Goal: Check status: Check status

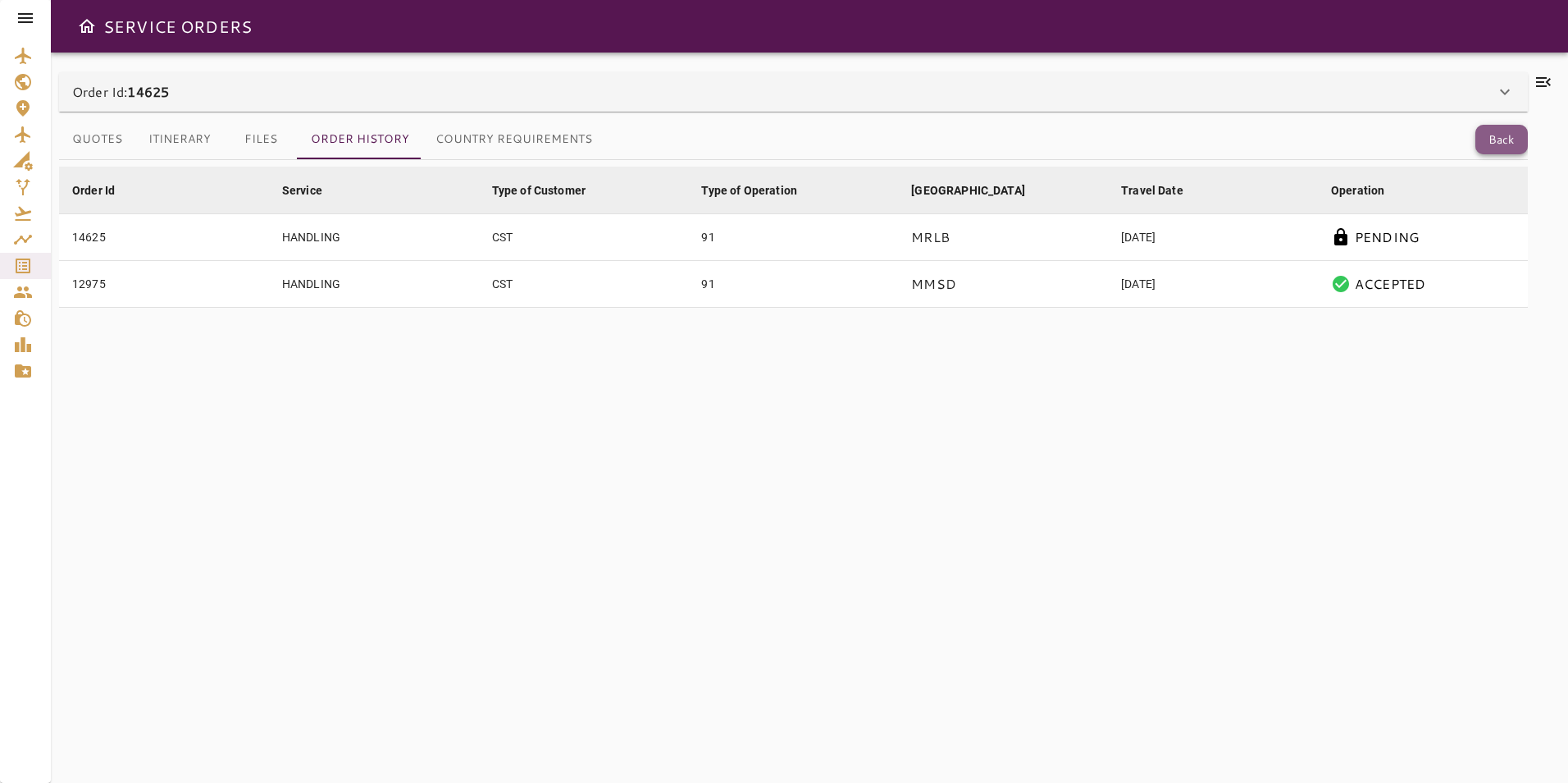
click at [1495, 144] on button "Back" at bounding box center [1501, 140] width 52 height 30
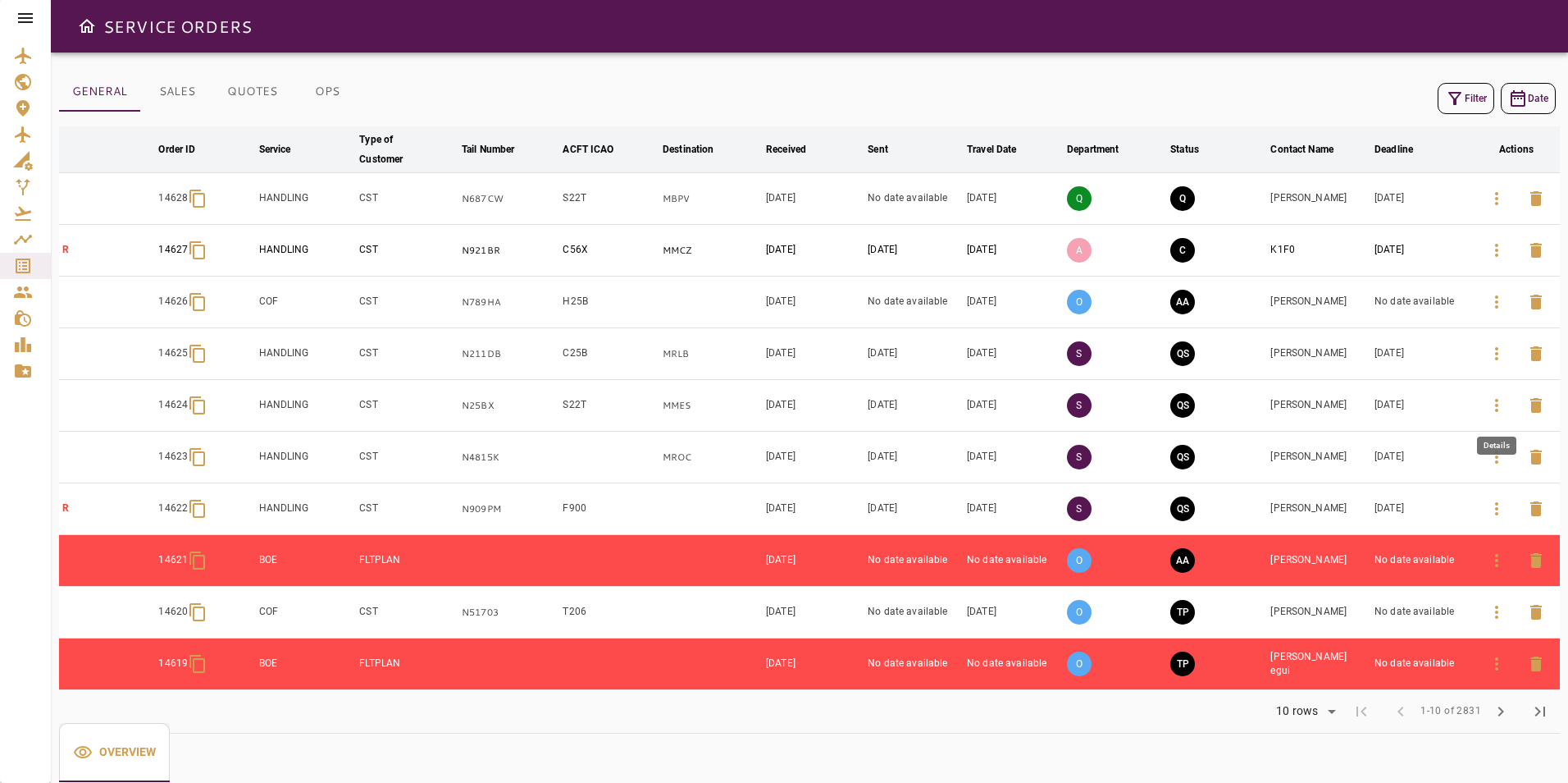
click at [1499, 410] on icon "button" at bounding box center [1496, 405] width 19 height 19
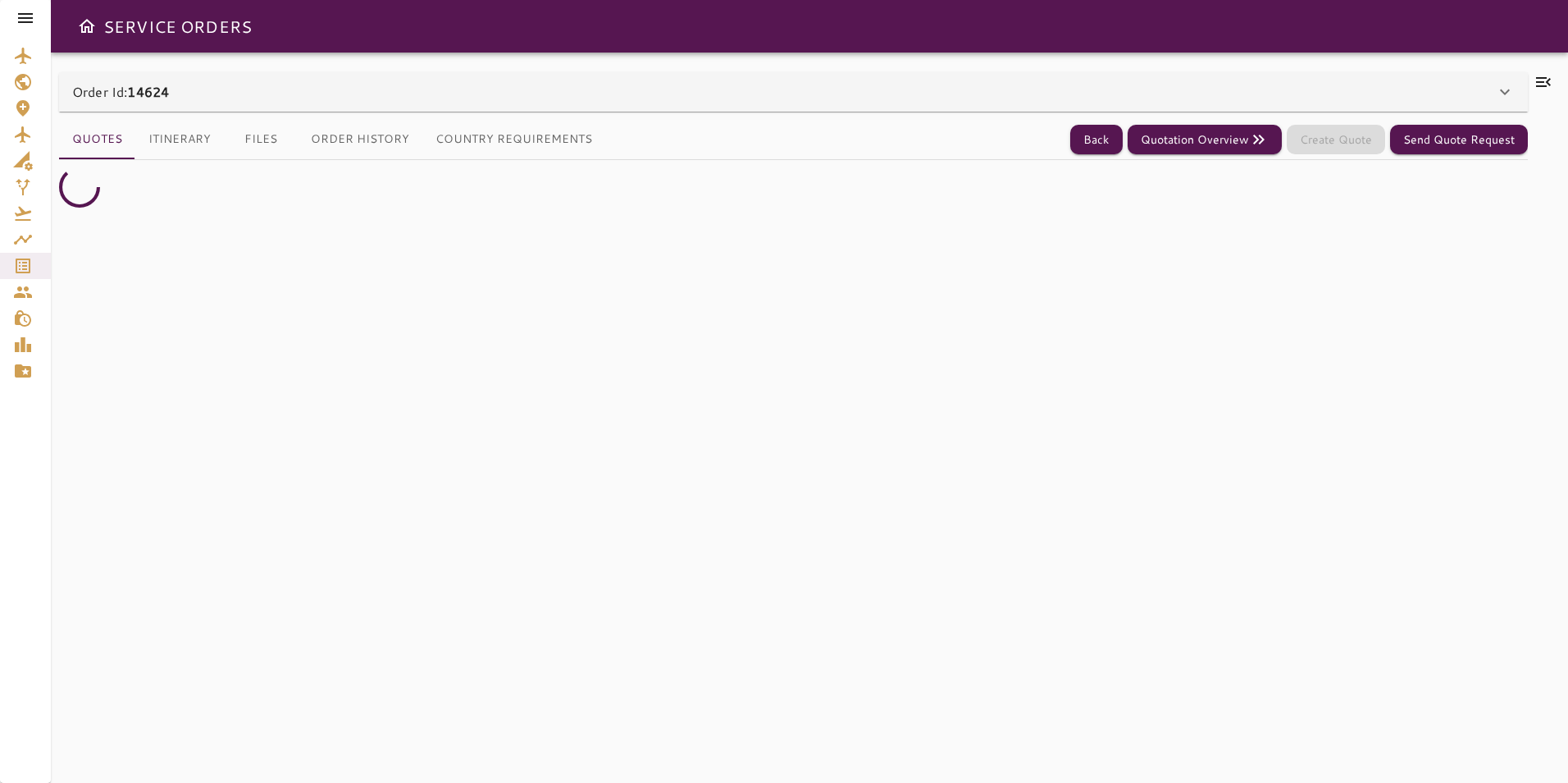
click at [598, 84] on div "Order Id: 14624" at bounding box center [784, 91] width 1423 height 19
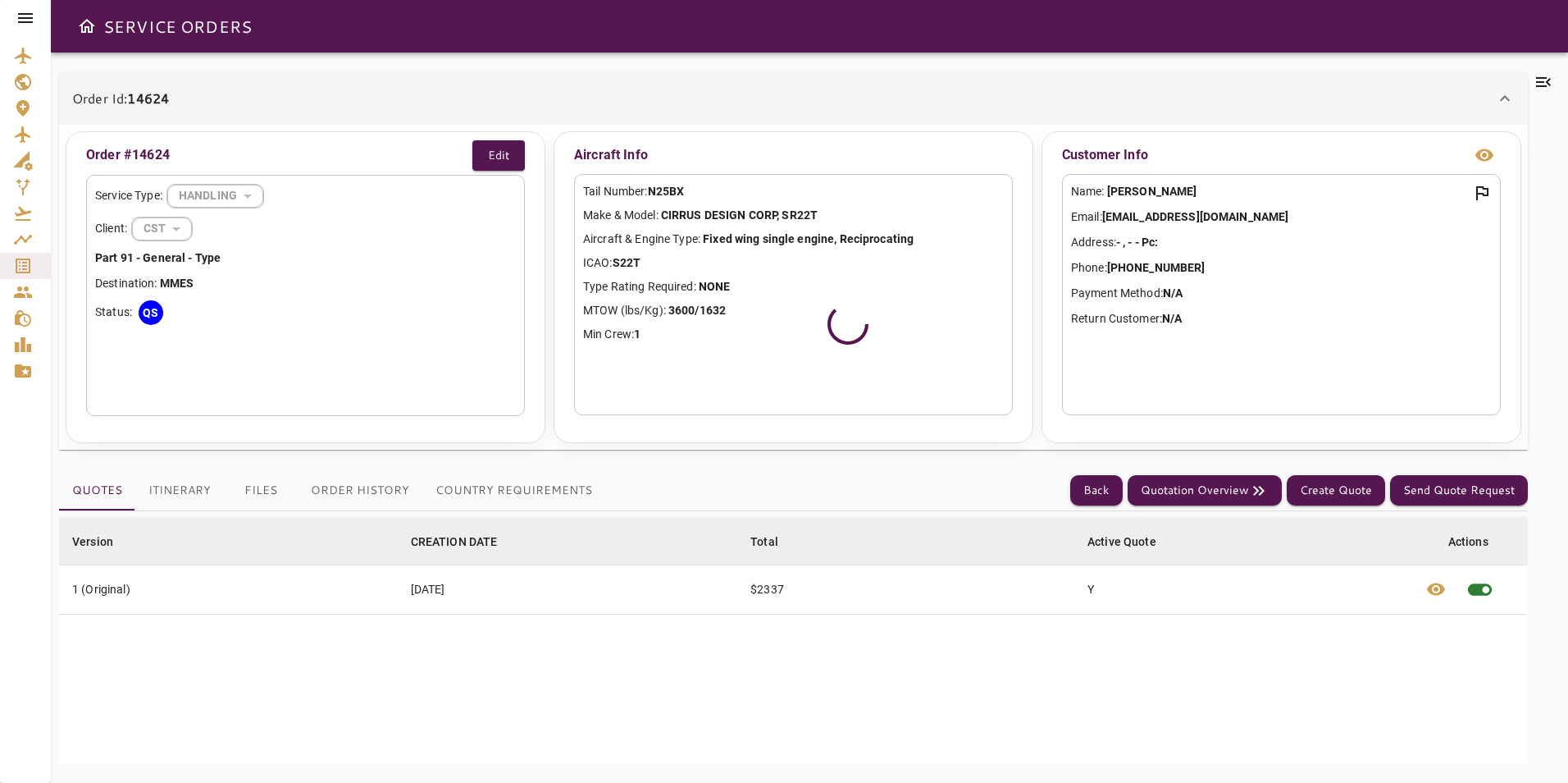
click at [494, 494] on button "Country Requirements" at bounding box center [513, 491] width 183 height 40
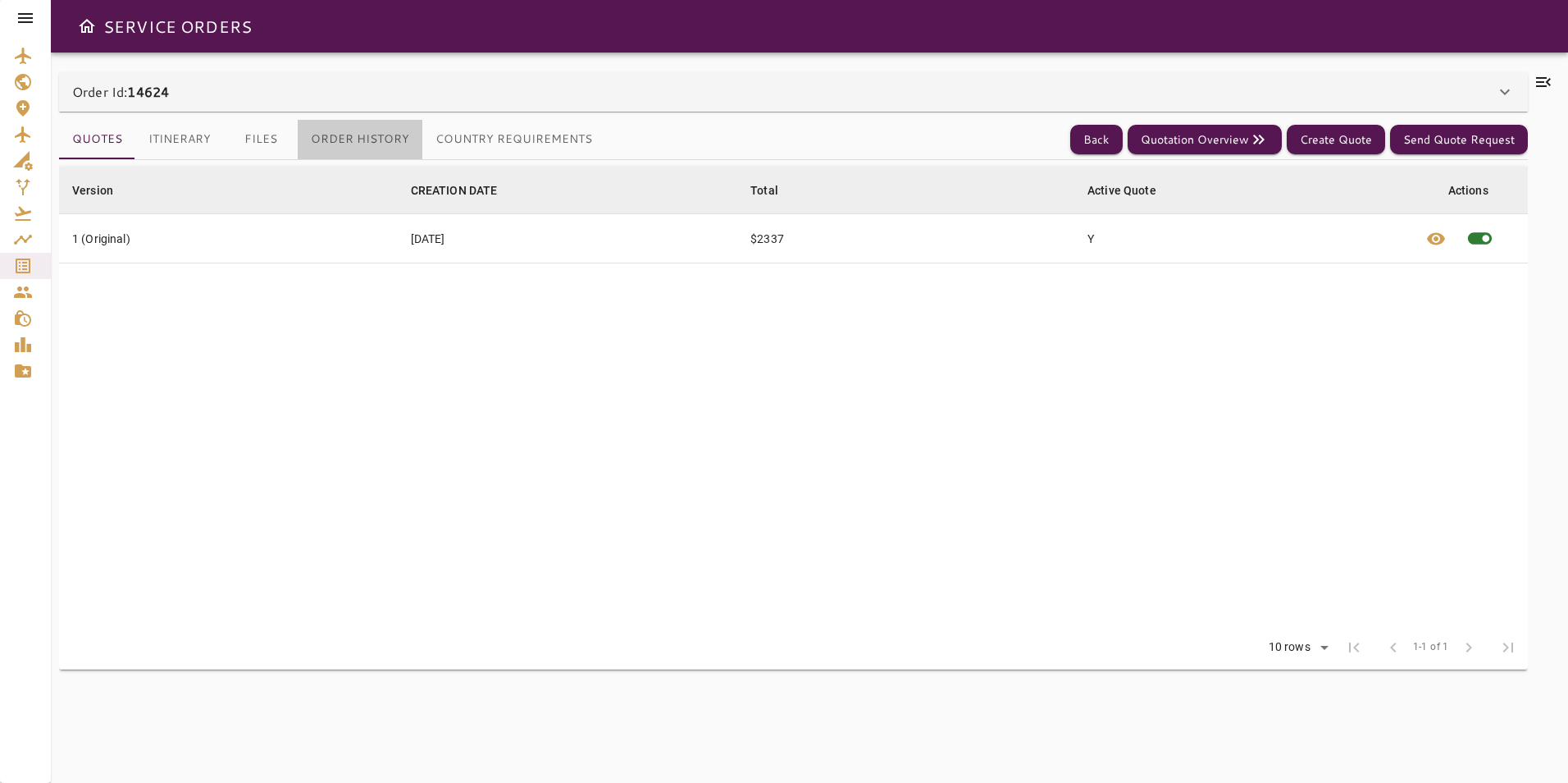
click at [359, 137] on button "Order History" at bounding box center [360, 139] width 125 height 40
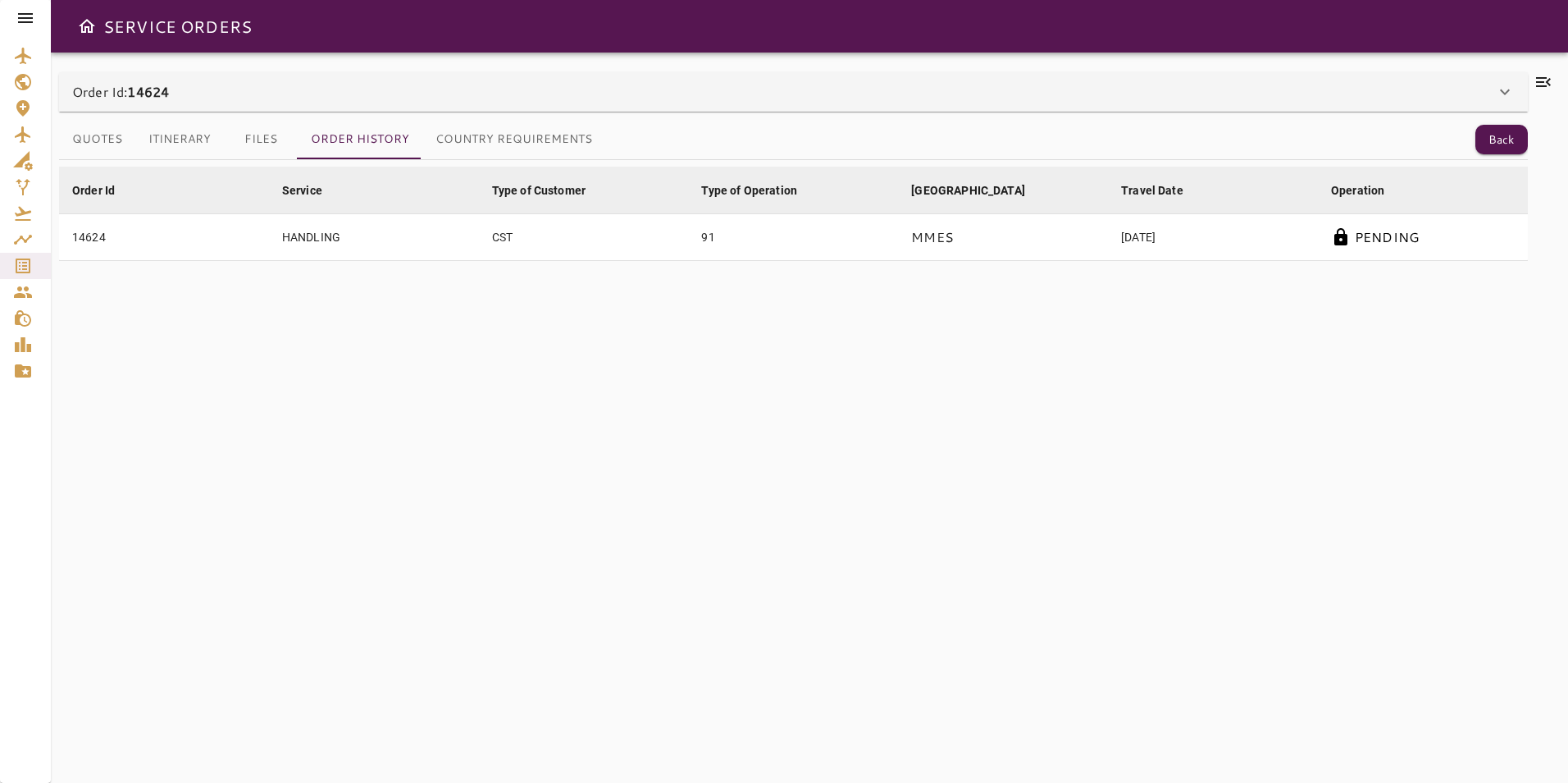
click at [1495, 156] on div "Quotes Itinerary Files Order History Country Requirements Back" at bounding box center [794, 140] width 1469 height 40
click at [1496, 145] on button "Back" at bounding box center [1501, 140] width 52 height 30
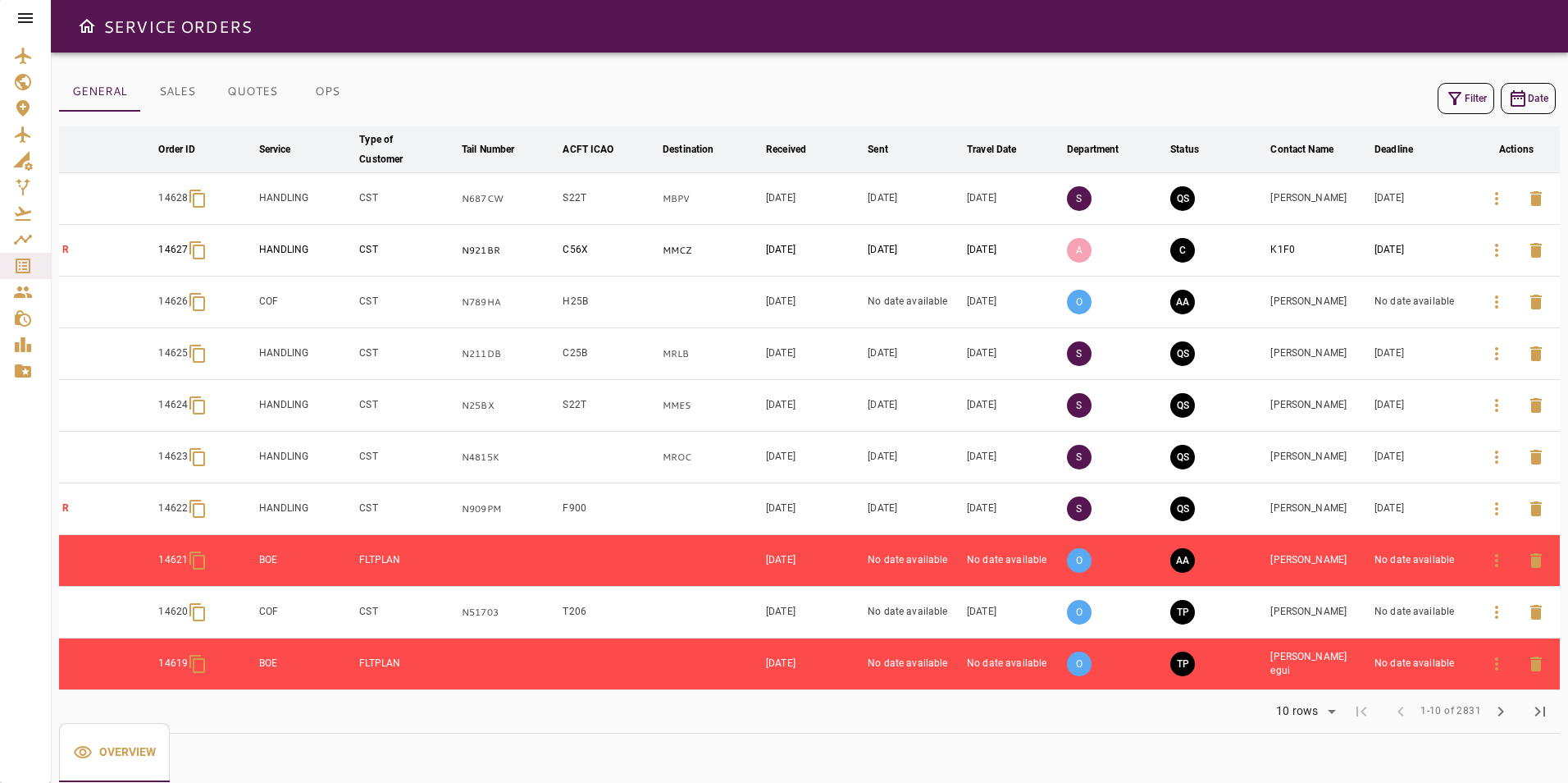
click at [1490, 196] on icon "button" at bounding box center [1496, 198] width 19 height 19
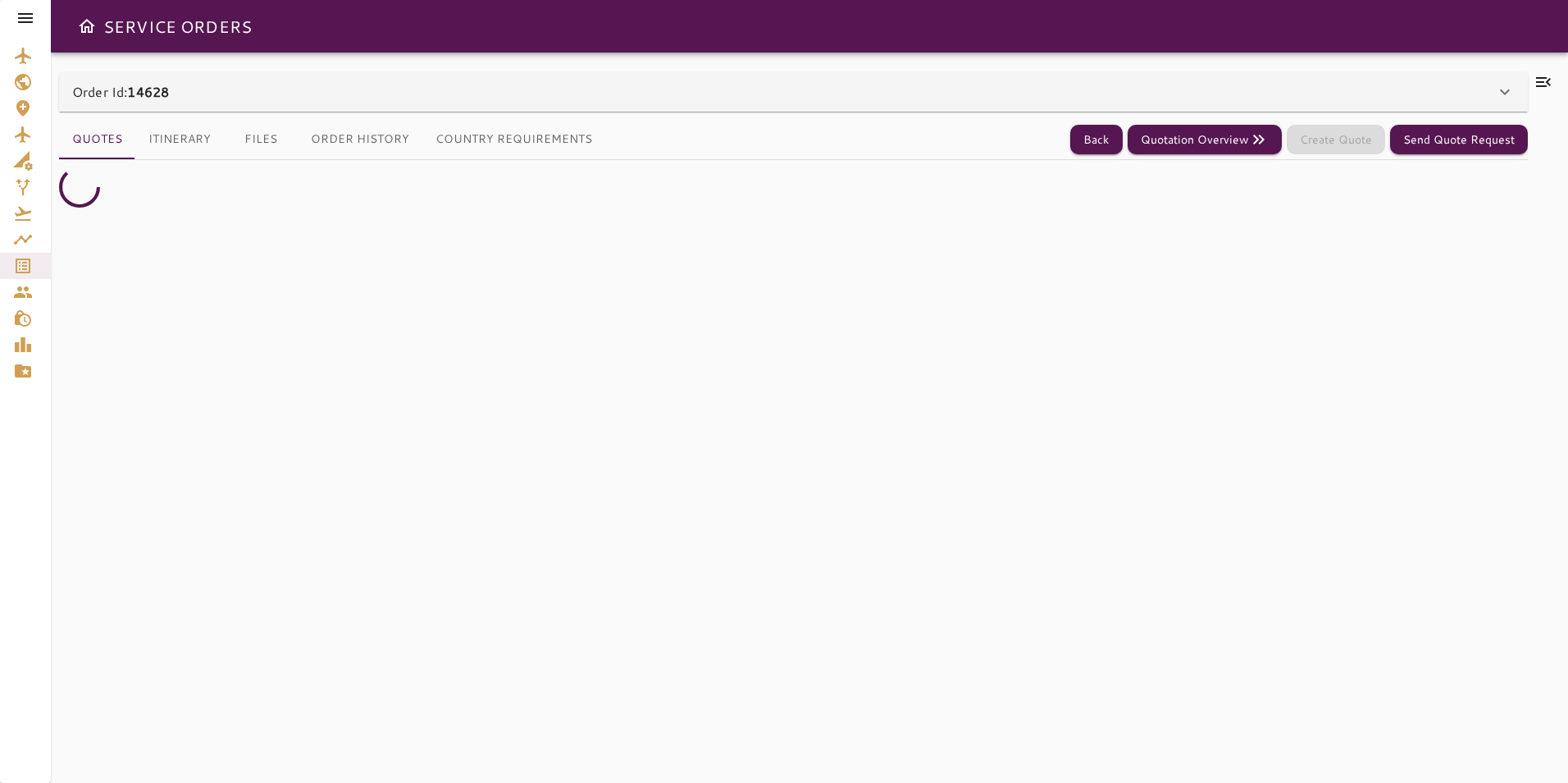
click at [521, 83] on div "Order Id: 14628" at bounding box center [784, 91] width 1423 height 19
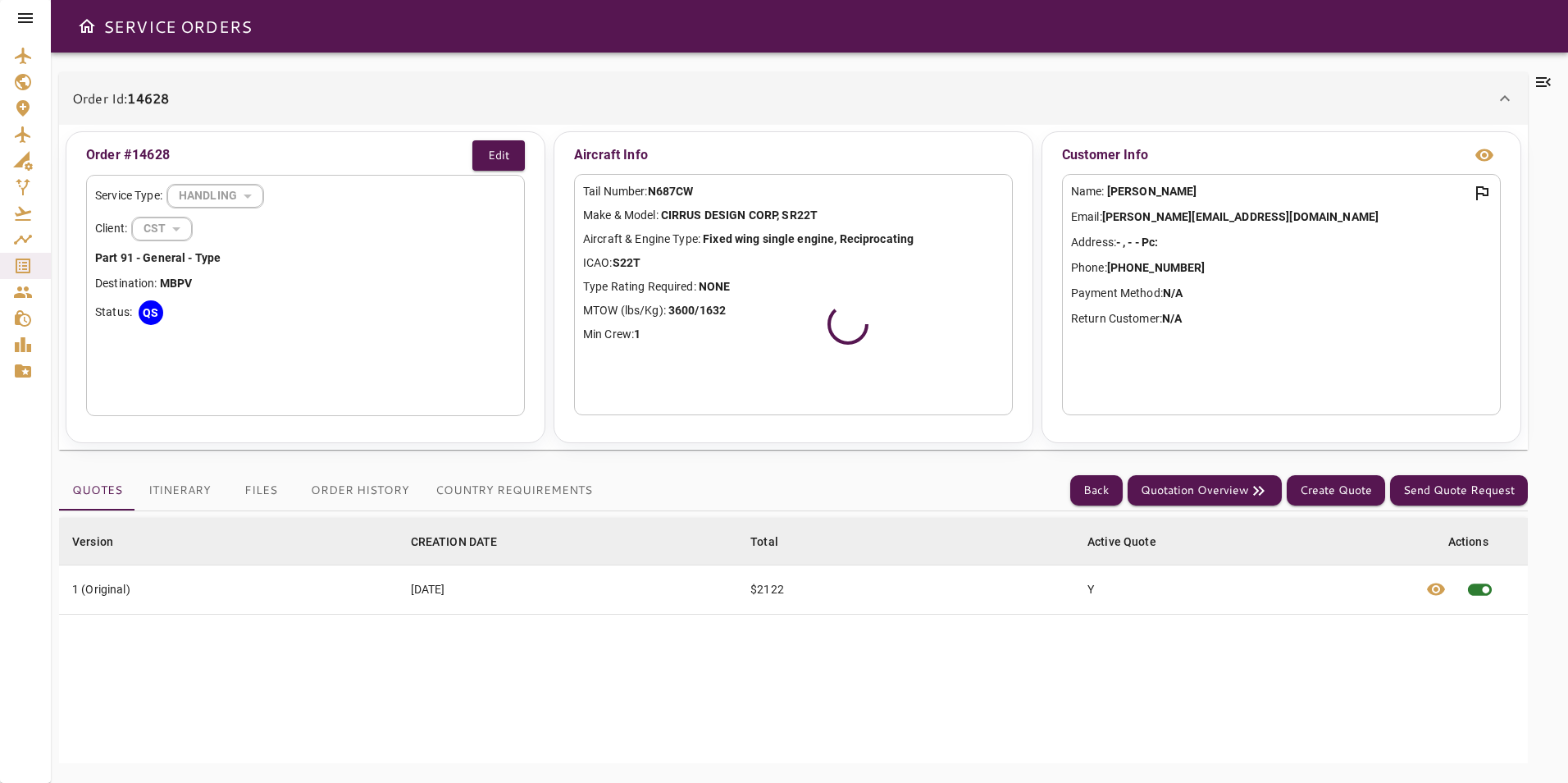
click at [384, 491] on button "Order History" at bounding box center [360, 491] width 125 height 40
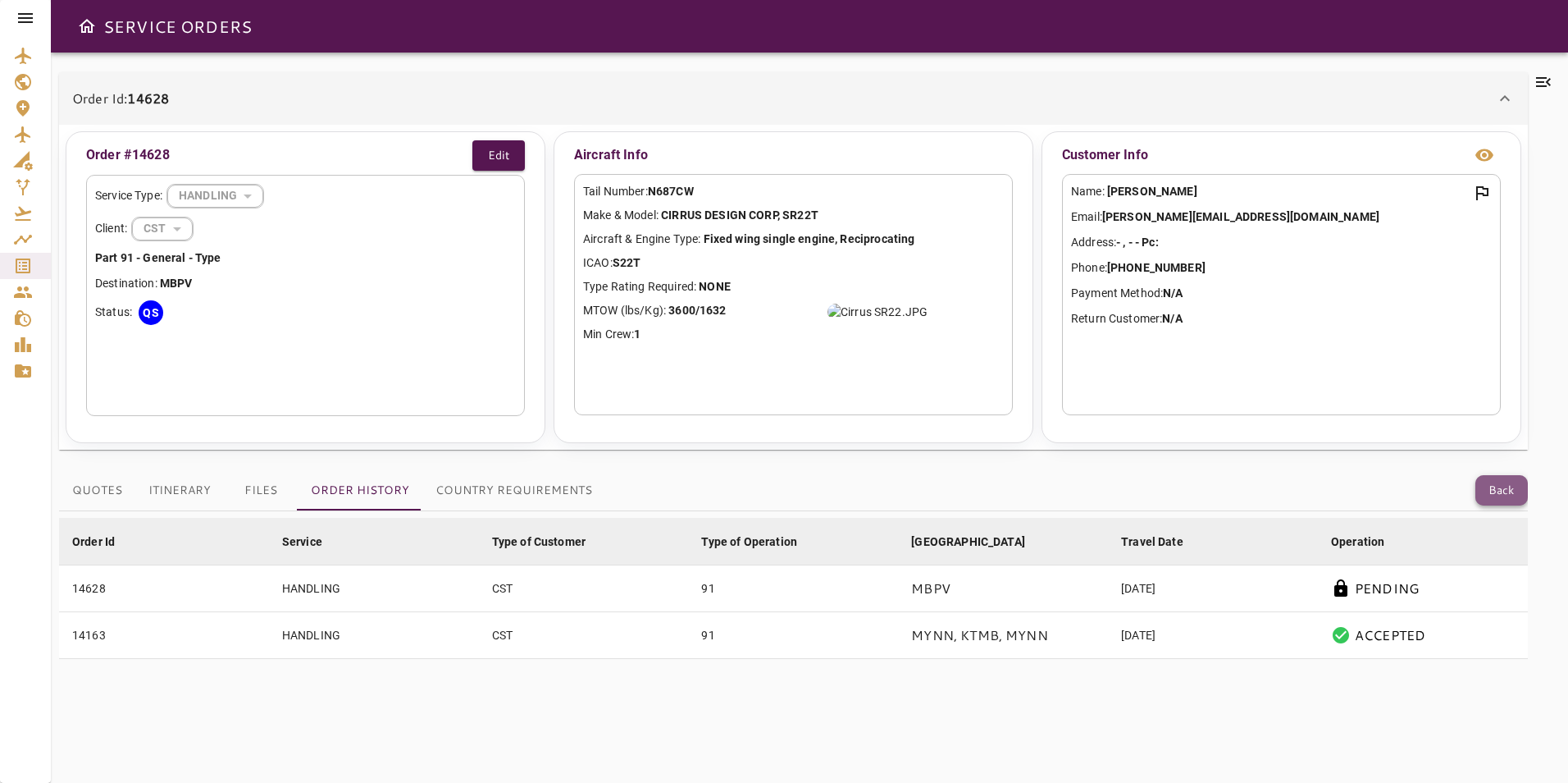
click at [1490, 490] on button "Back" at bounding box center [1501, 491] width 52 height 30
